Goal: Navigation & Orientation: Find specific page/section

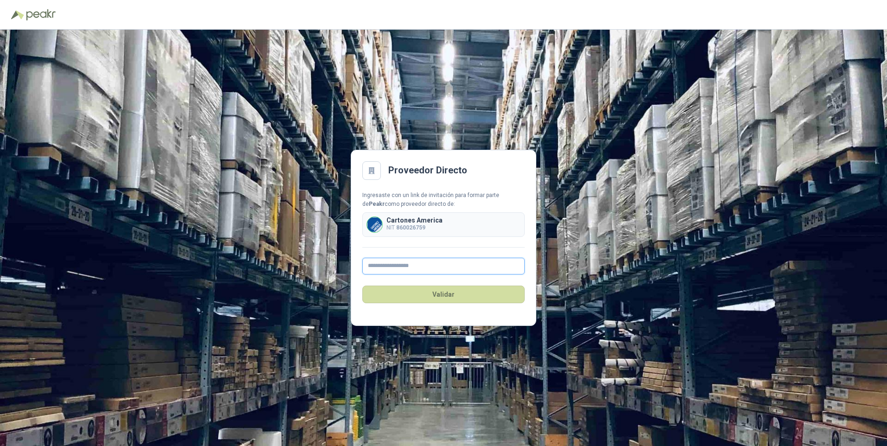
click at [373, 265] on input "text" at bounding box center [443, 266] width 162 height 17
type input "**********"
click at [414, 297] on button "Validar" at bounding box center [443, 295] width 162 height 18
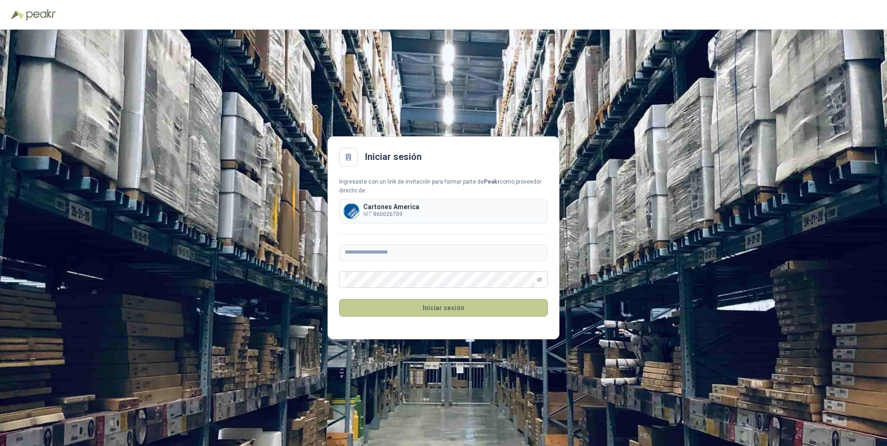
click at [441, 304] on button "Iniciar sesión" at bounding box center [443, 308] width 209 height 18
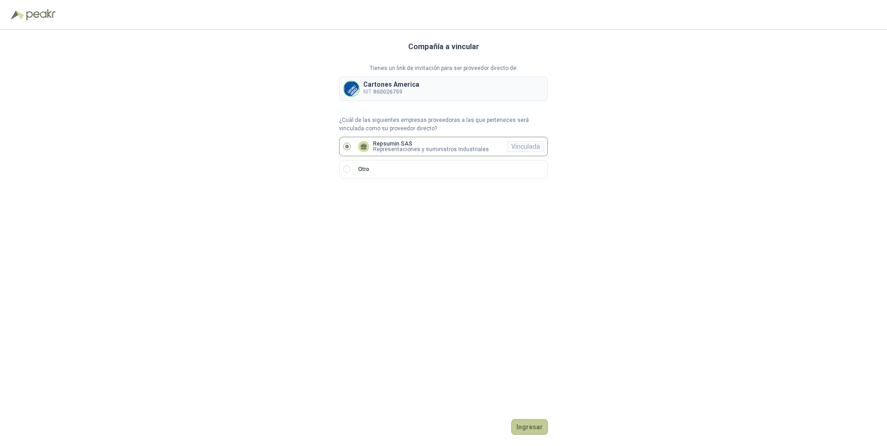
click at [532, 431] on button "Ingresar" at bounding box center [529, 428] width 37 height 16
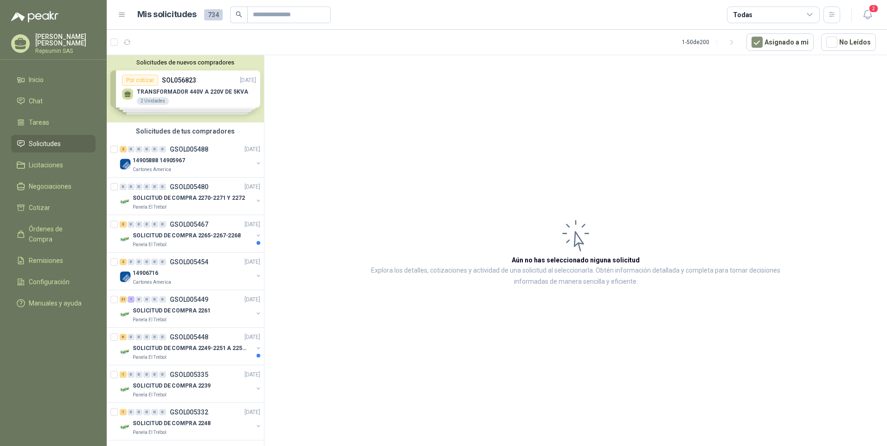
click at [129, 95] on div "Solicitudes de nuevos compradores Por cotizar SOL056823 [DATE] TRANSFORMADOR 44…" at bounding box center [185, 88] width 157 height 67
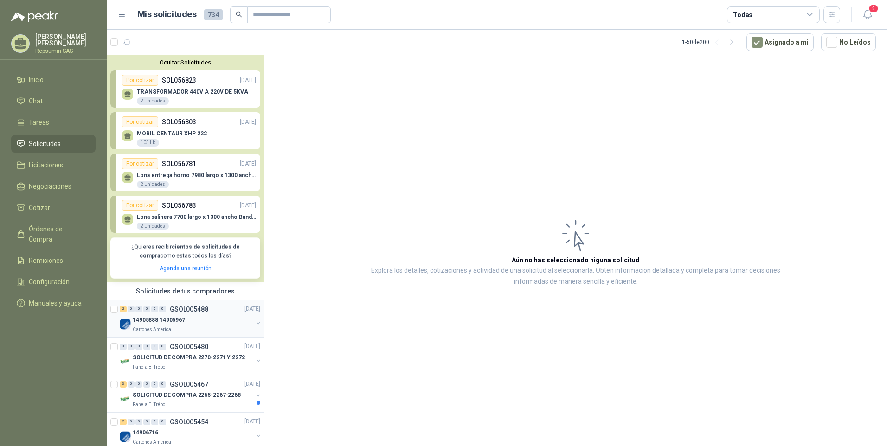
click at [140, 319] on p "14905888 14905967" at bounding box center [159, 320] width 52 height 9
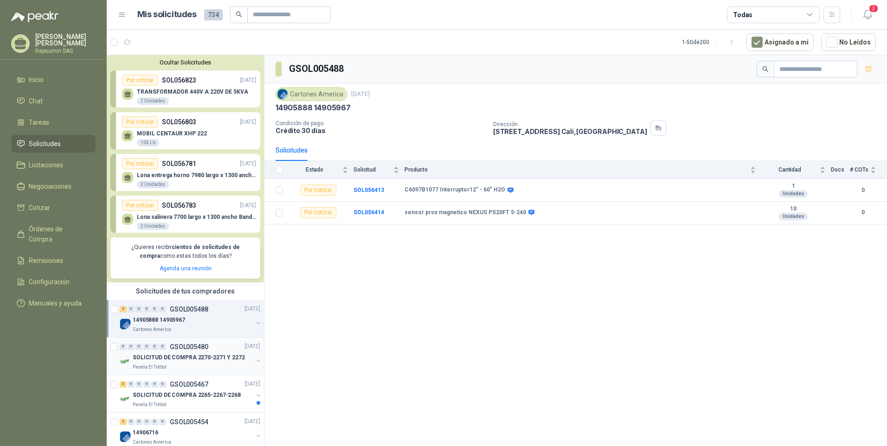
click at [149, 357] on p "SOLICITUD DE COMPRA 2270-2271 Y 2272" at bounding box center [189, 358] width 112 height 9
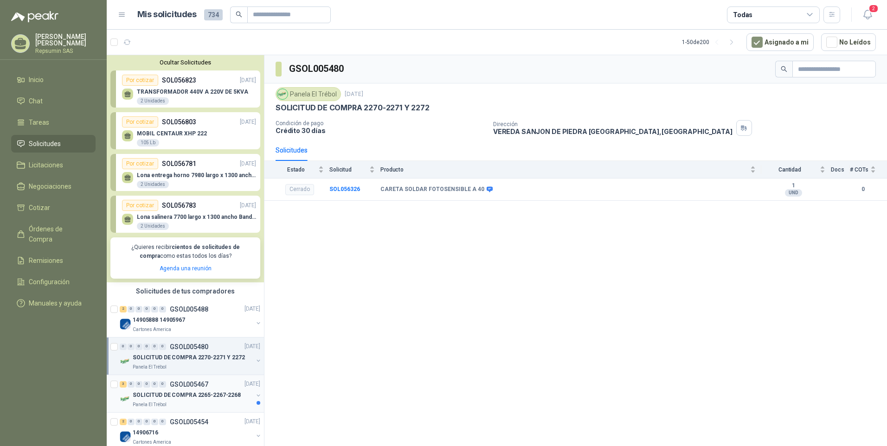
click at [144, 394] on p "SOLICITUD DE COMPRA 2265-2267-2268" at bounding box center [187, 395] width 108 height 9
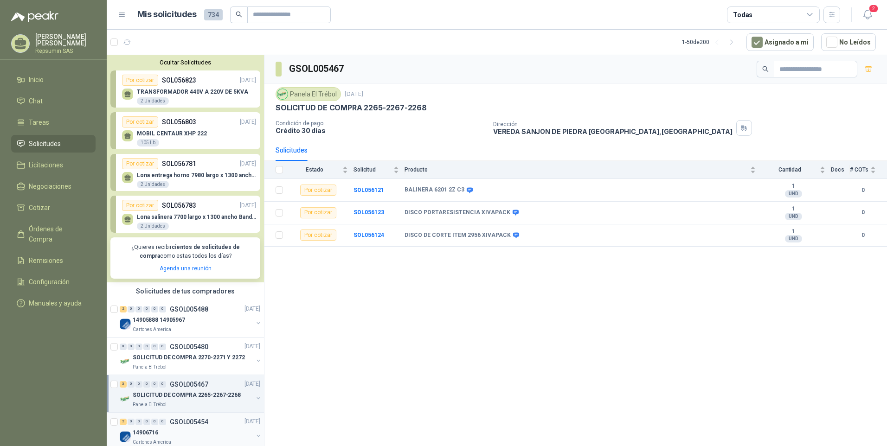
click at [175, 424] on p "GSOL005454" at bounding box center [189, 422] width 39 height 6
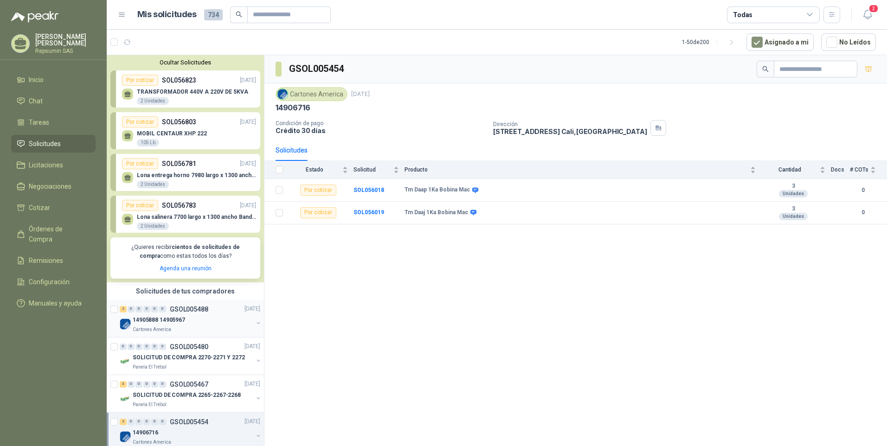
click at [180, 310] on p "GSOL005488" at bounding box center [189, 309] width 39 height 6
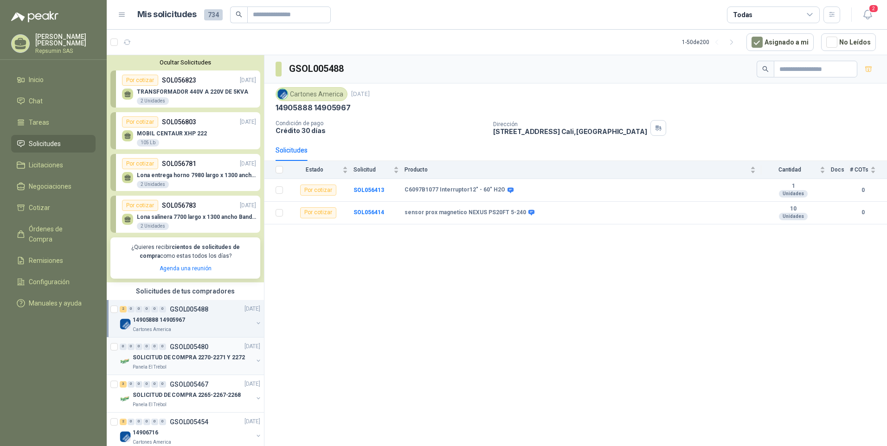
click at [188, 347] on p "GSOL005480" at bounding box center [189, 347] width 39 height 6
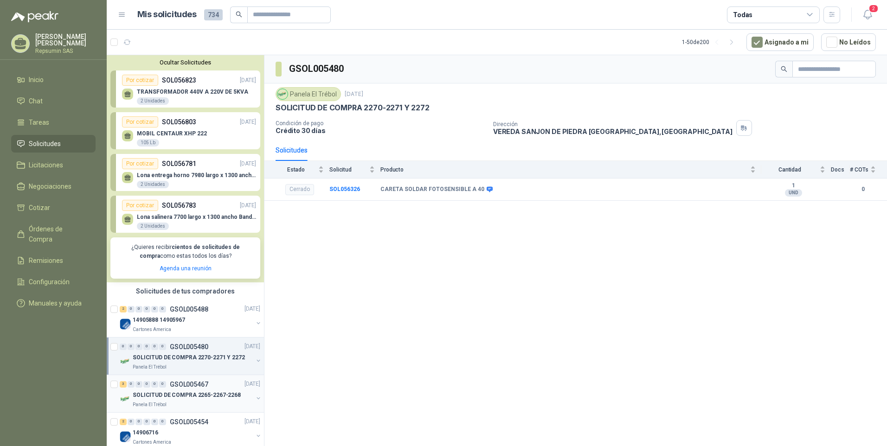
click at [179, 387] on p "GSOL005467" at bounding box center [189, 384] width 39 height 6
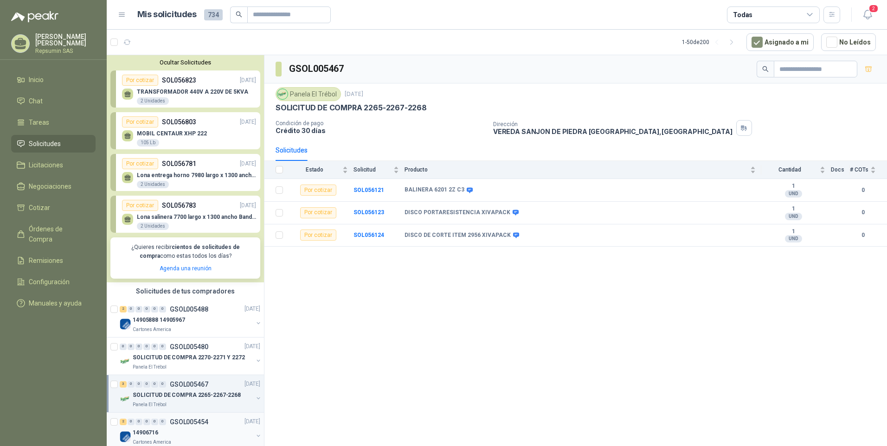
click at [194, 423] on p "GSOL005454" at bounding box center [189, 422] width 39 height 6
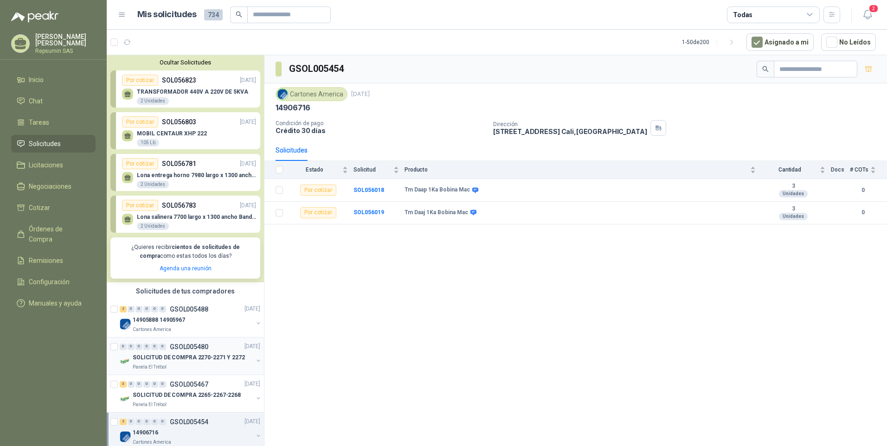
click at [192, 346] on p "GSOL005480" at bounding box center [189, 347] width 39 height 6
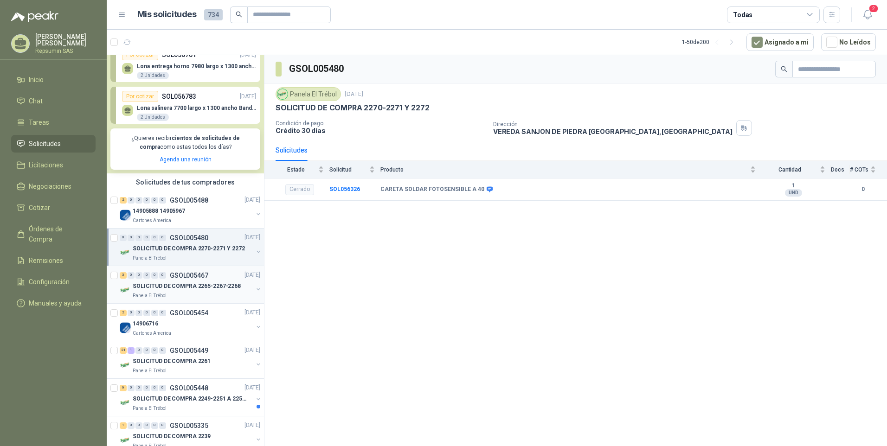
scroll to position [139, 0]
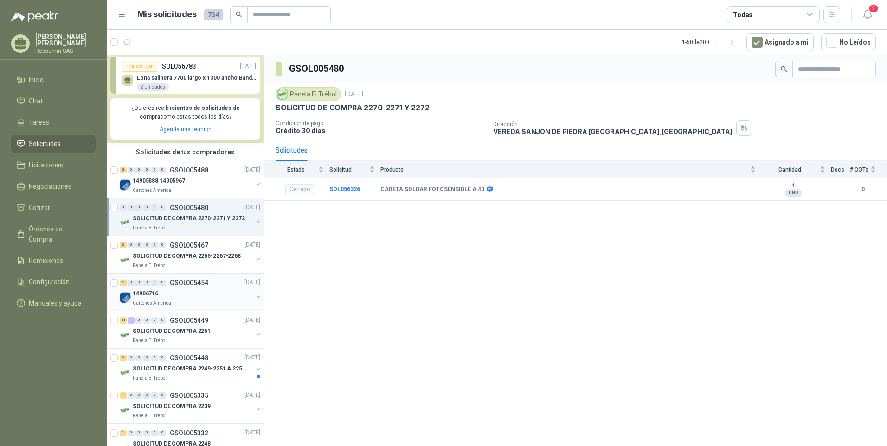
click at [194, 284] on p "GSOL005454" at bounding box center [189, 283] width 39 height 6
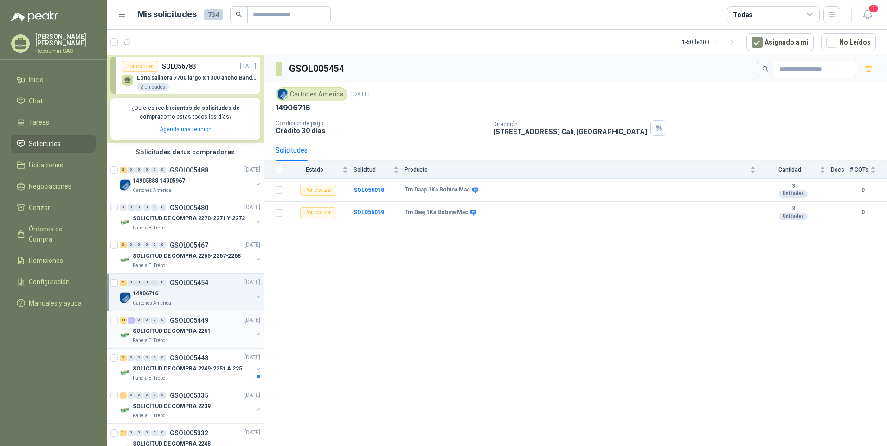
click at [199, 323] on p "GSOL005449" at bounding box center [189, 320] width 39 height 6
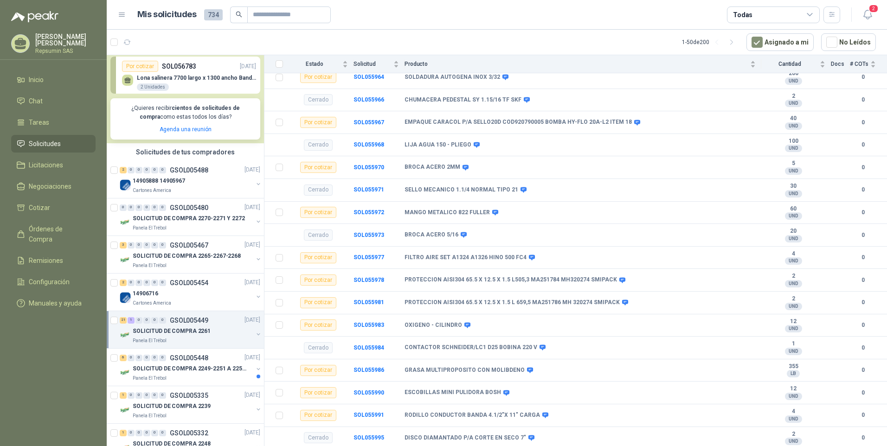
scroll to position [474, 0]
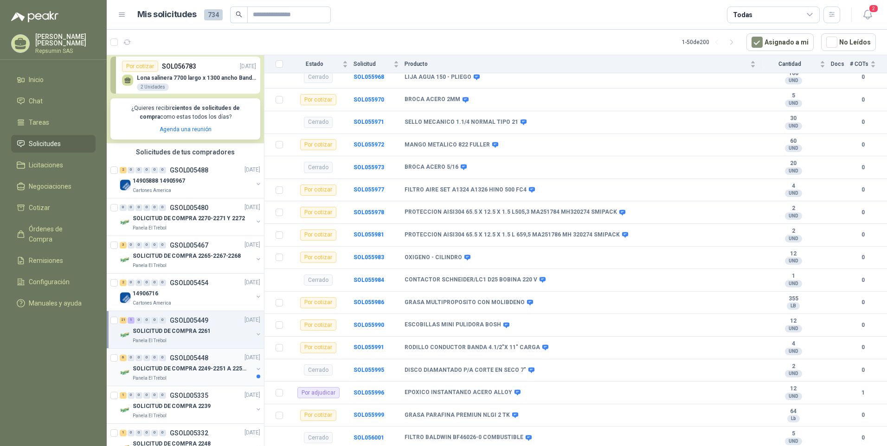
click at [187, 358] on p "GSOL005448" at bounding box center [189, 358] width 39 height 6
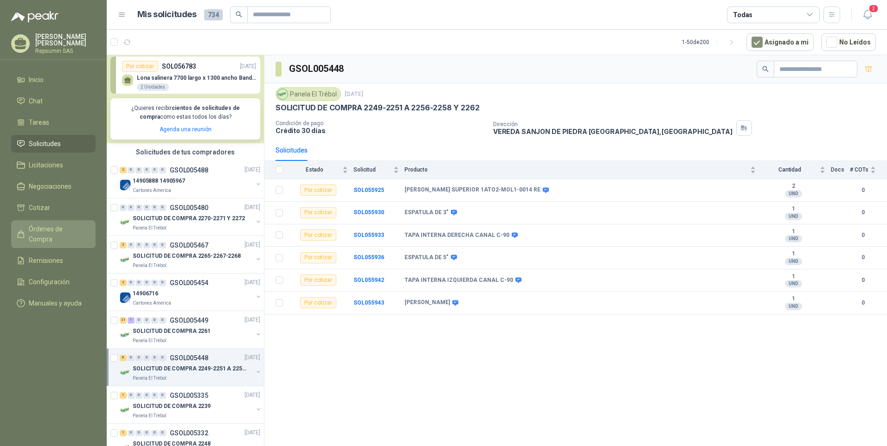
click at [57, 230] on span "Órdenes de Compra" at bounding box center [58, 234] width 58 height 20
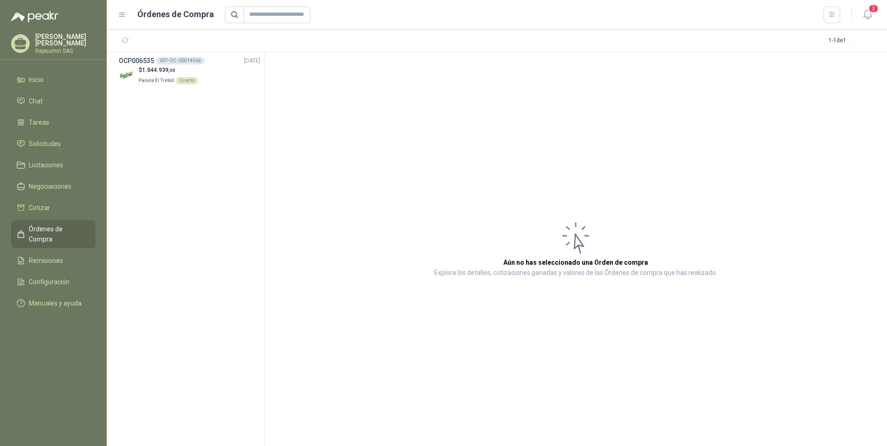
click at [46, 44] on p "[PERSON_NAME]" at bounding box center [65, 39] width 60 height 13
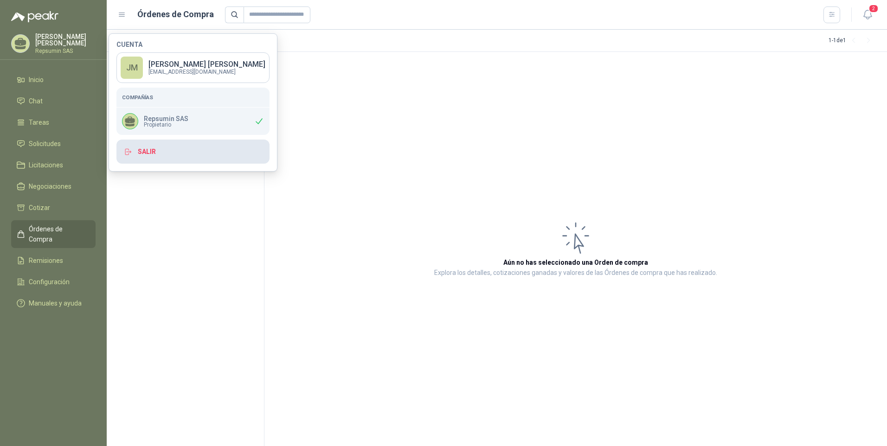
click at [147, 156] on button "Salir" at bounding box center [192, 152] width 153 height 24
